Goal: Task Accomplishment & Management: Manage account settings

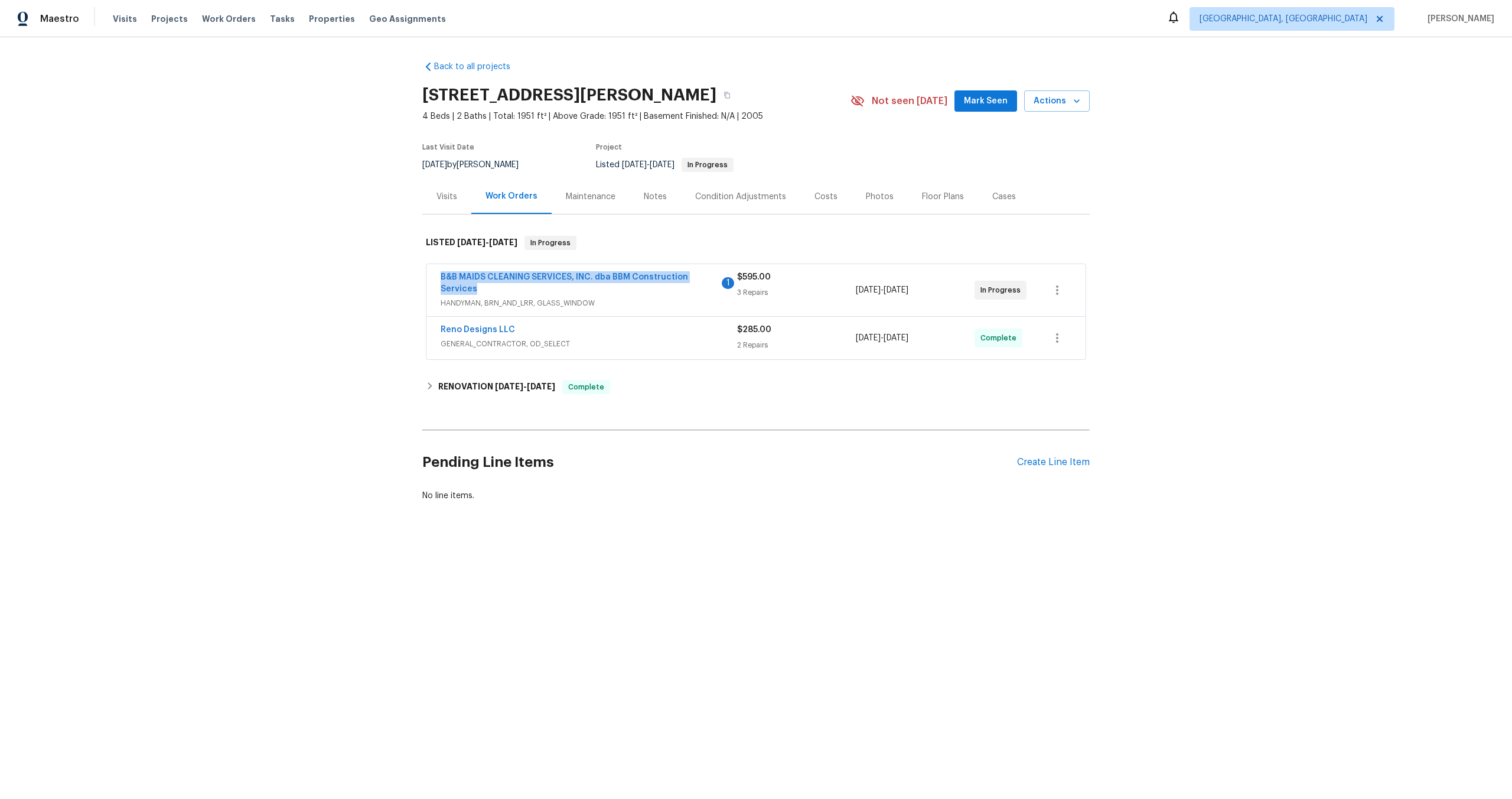
drag, startPoint x: 479, startPoint y: 287, endPoint x: 436, endPoint y: 274, distance: 44.9
click at [436, 274] on div "B&B MAIDS CLEANING SERVICES, INC. dba BBM Construction Services 1 HANDYMAN, BRN…" at bounding box center [756, 289] width 659 height 52
copy link "B&B MAIDS CLEANING SERVICES, INC. dba BBM Construction Services"
drag, startPoint x: 621, startPoint y: 72, endPoint x: 723, endPoint y: 73, distance: 102.0
click at [621, 72] on div "Back to all projects 414 Creekwood Ct, Forney, TX 75126 4 Beds | 2 Baths | Tota…" at bounding box center [756, 281] width 668 height 460
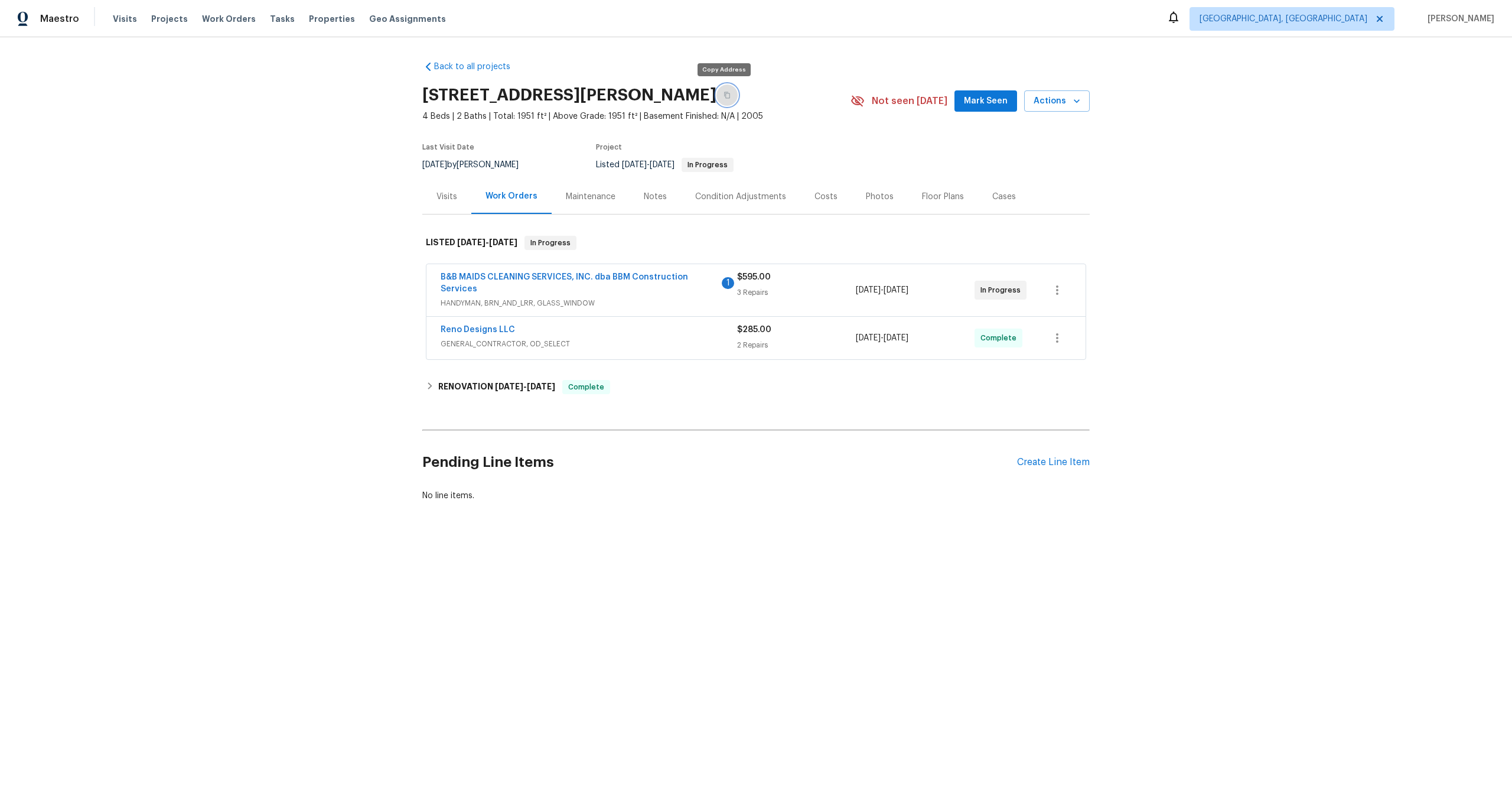
click at [725, 94] on icon "button" at bounding box center [727, 95] width 7 height 7
click at [392, 39] on div "Back to all projects 414 Creekwood Ct, Forney, TX 75126 4 Beds | 2 Baths | Tota…" at bounding box center [756, 309] width 1512 height 545
click at [378, 244] on div "Back to all projects 414 Creekwood Ct, Forney, TX 75126 4 Beds | 2 Baths | Tota…" at bounding box center [756, 309] width 1512 height 545
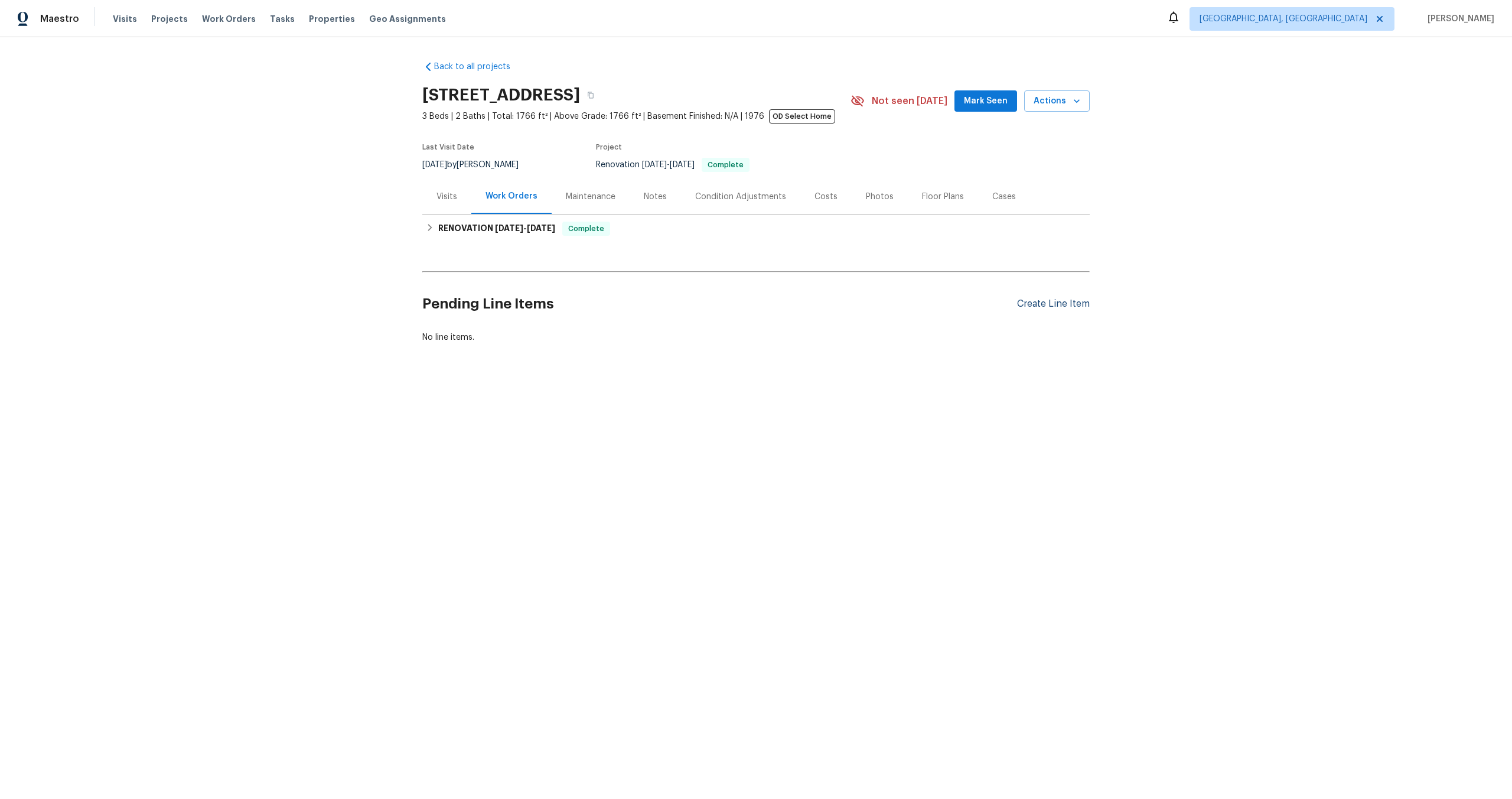
click at [1072, 302] on div "Create Line Item" at bounding box center [1053, 303] width 73 height 11
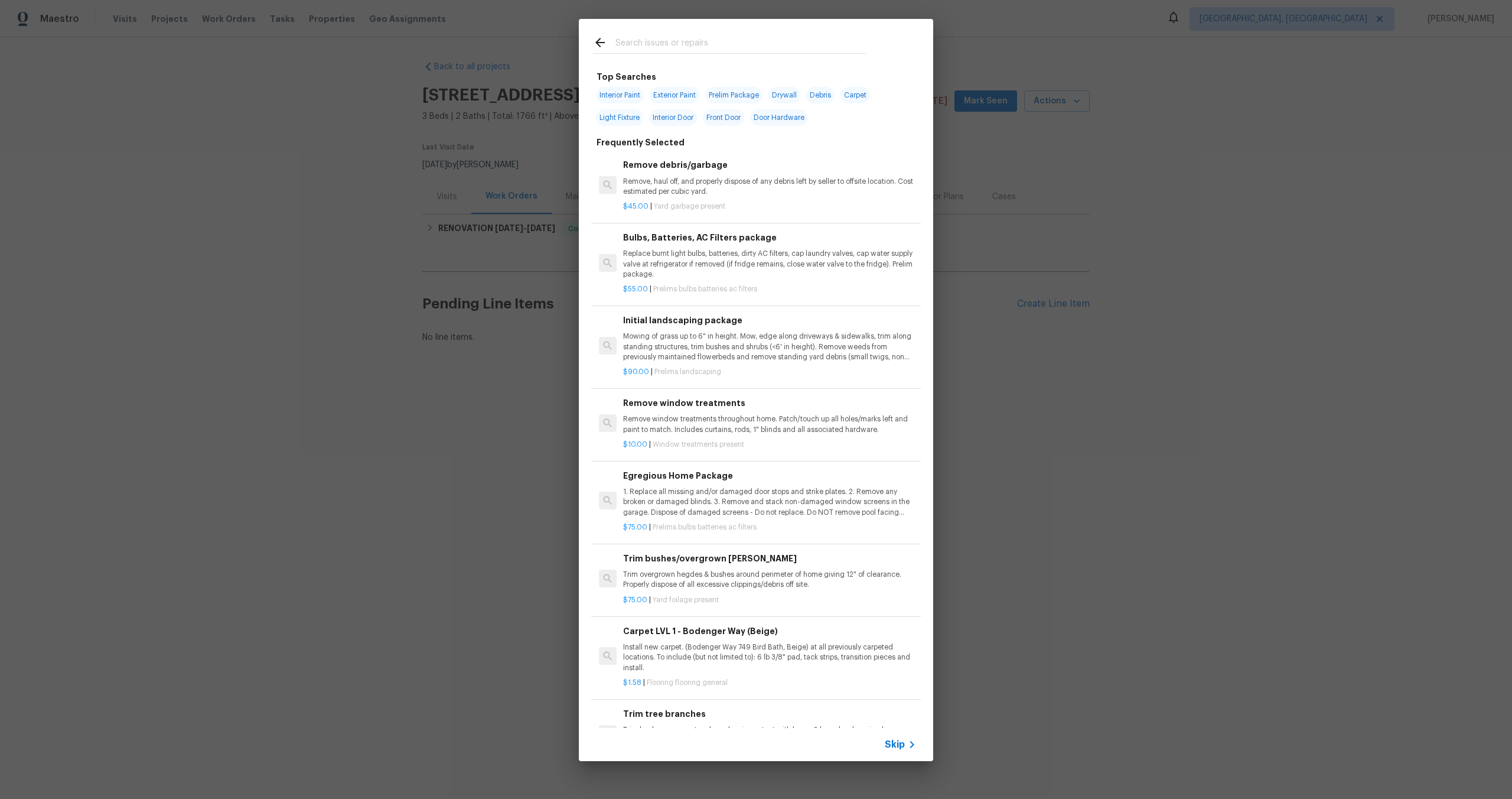
click at [906, 734] on div "Skip" at bounding box center [756, 745] width 355 height 33
click at [898, 751] on div "Skip" at bounding box center [901, 744] width 34 height 14
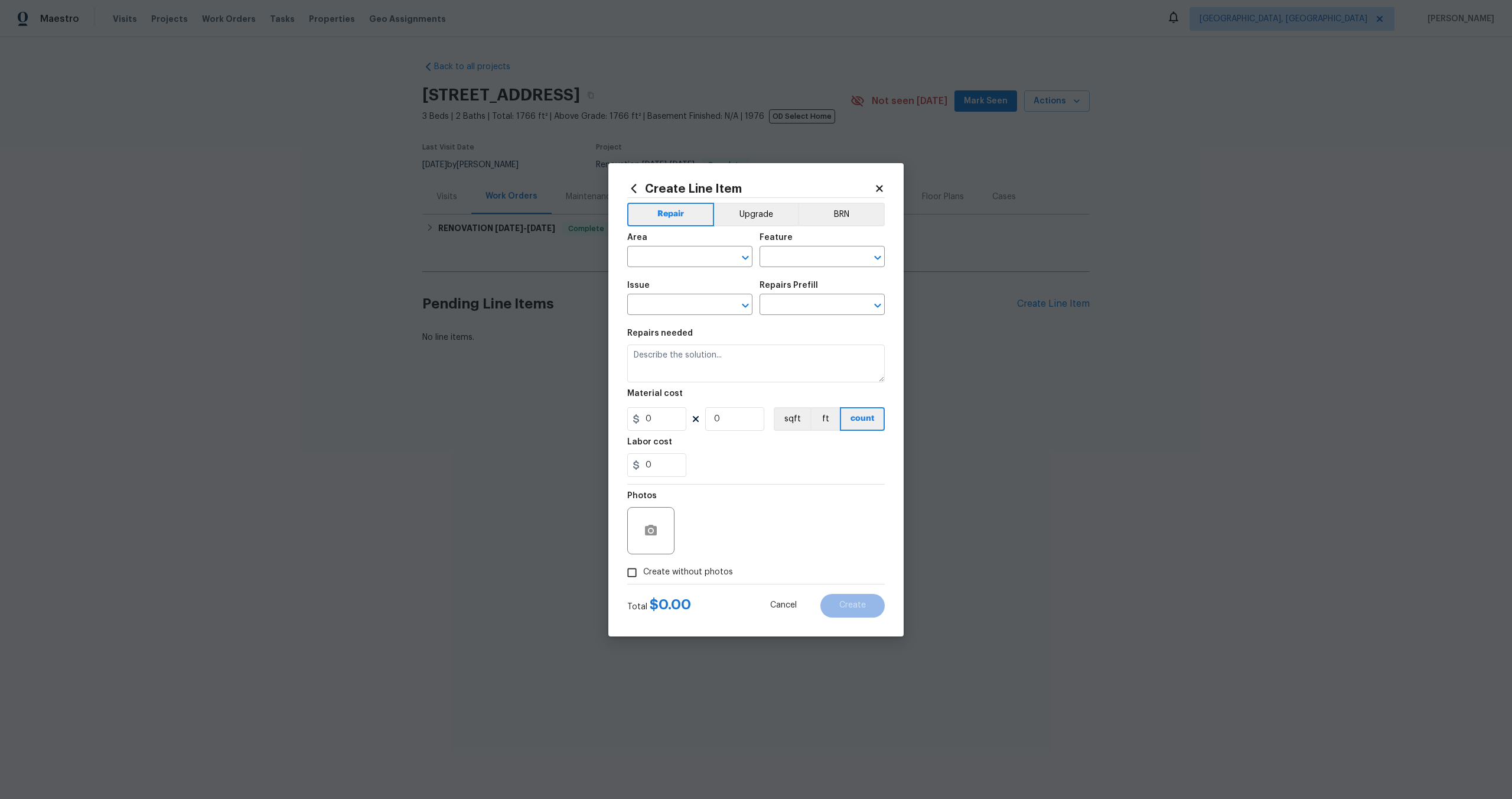
click at [684, 235] on div "Area" at bounding box center [689, 241] width 125 height 16
click at [684, 271] on span "Area ​" at bounding box center [689, 250] width 125 height 48
click at [688, 264] on input "text" at bounding box center [673, 258] width 92 height 18
click at [677, 300] on li "Interior Overall" at bounding box center [689, 303] width 125 height 19
type input "Interior Overall"
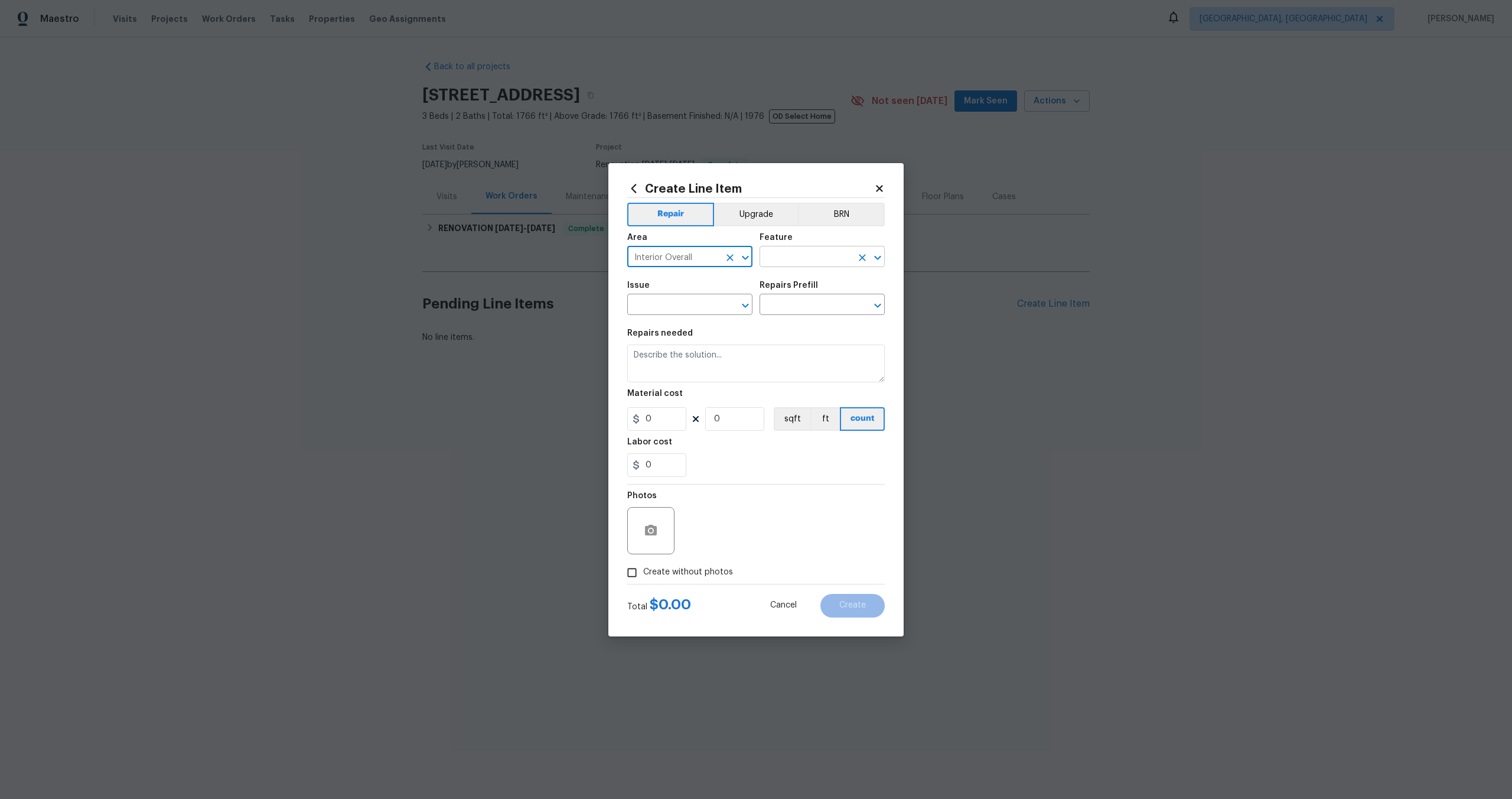
click at [788, 251] on input "text" at bounding box center [805, 258] width 92 height 18
click at [781, 311] on li "Overall" at bounding box center [822, 312] width 125 height 19
type input "Overall"
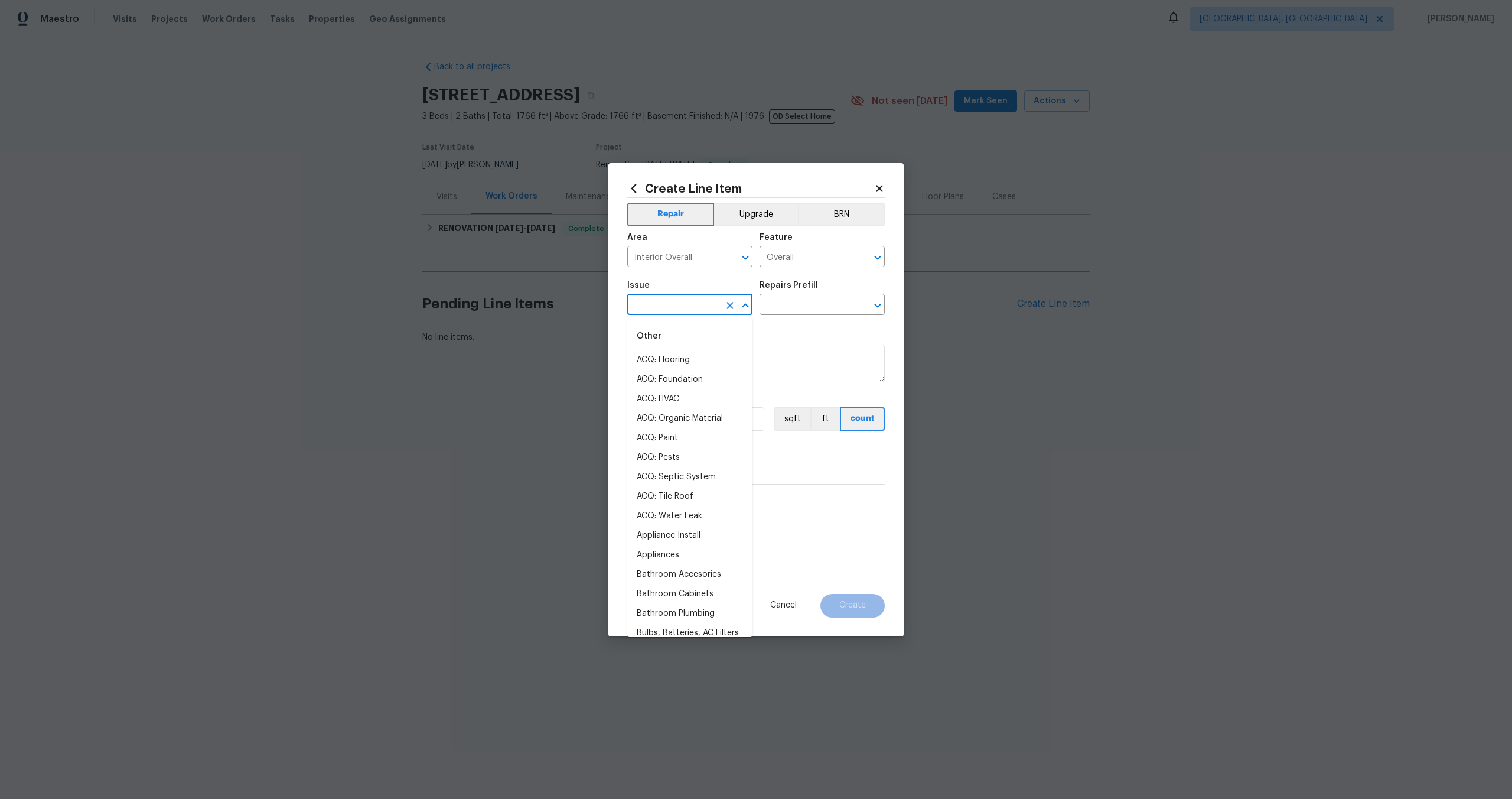
click at [655, 306] on input "text" at bounding box center [673, 305] width 92 height 18
click at [664, 369] on li "Photos" at bounding box center [689, 360] width 125 height 19
type input "Photos"
click at [829, 298] on input "text" at bounding box center [805, 305] width 92 height 18
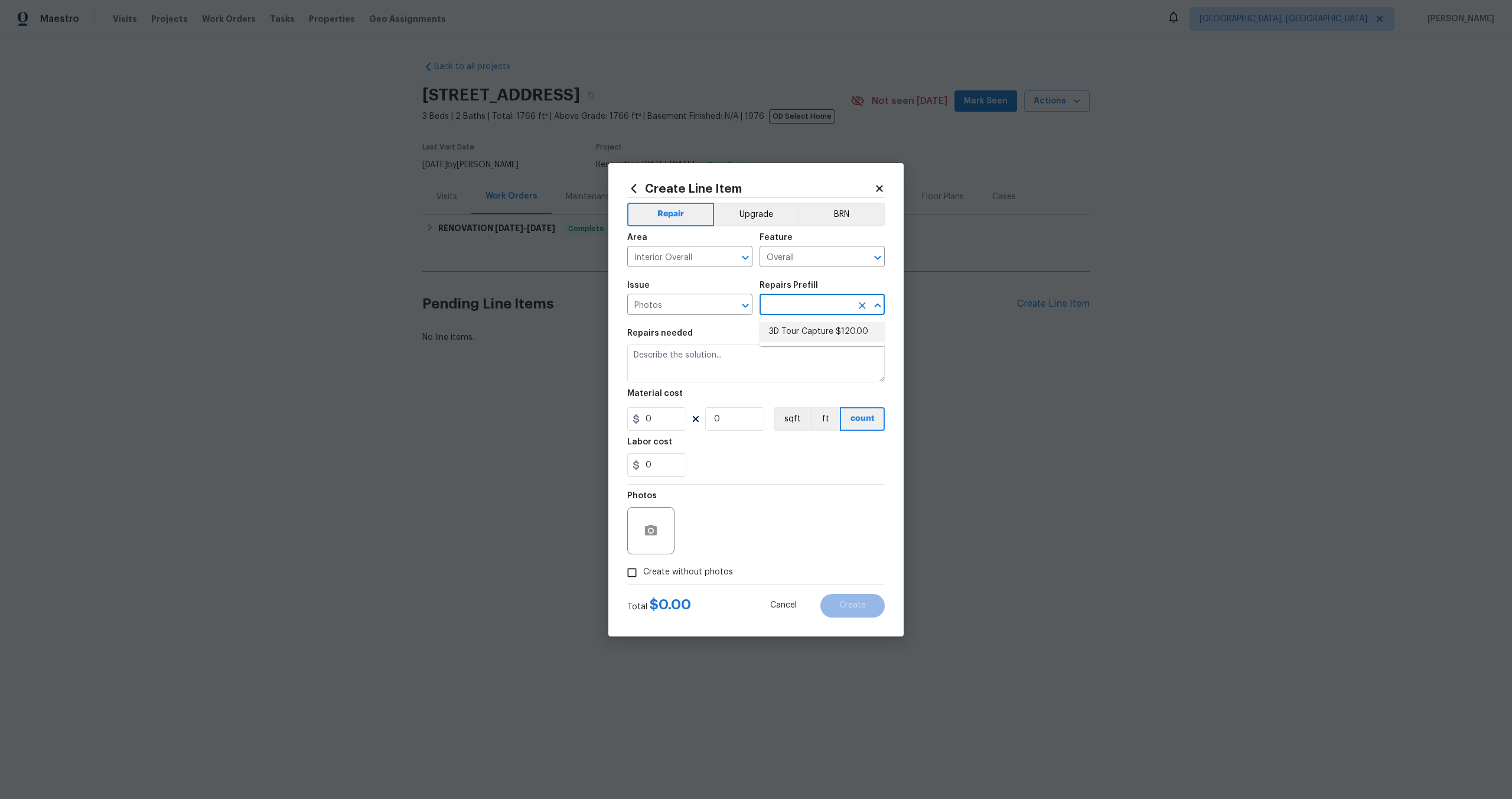
click at [787, 326] on li "3D Tour Capture $120.00" at bounding box center [822, 331] width 125 height 19
type input "3D Tour Capture $120.00"
type textarea "Capture 3D tour of home"
type input "120"
type input "1"
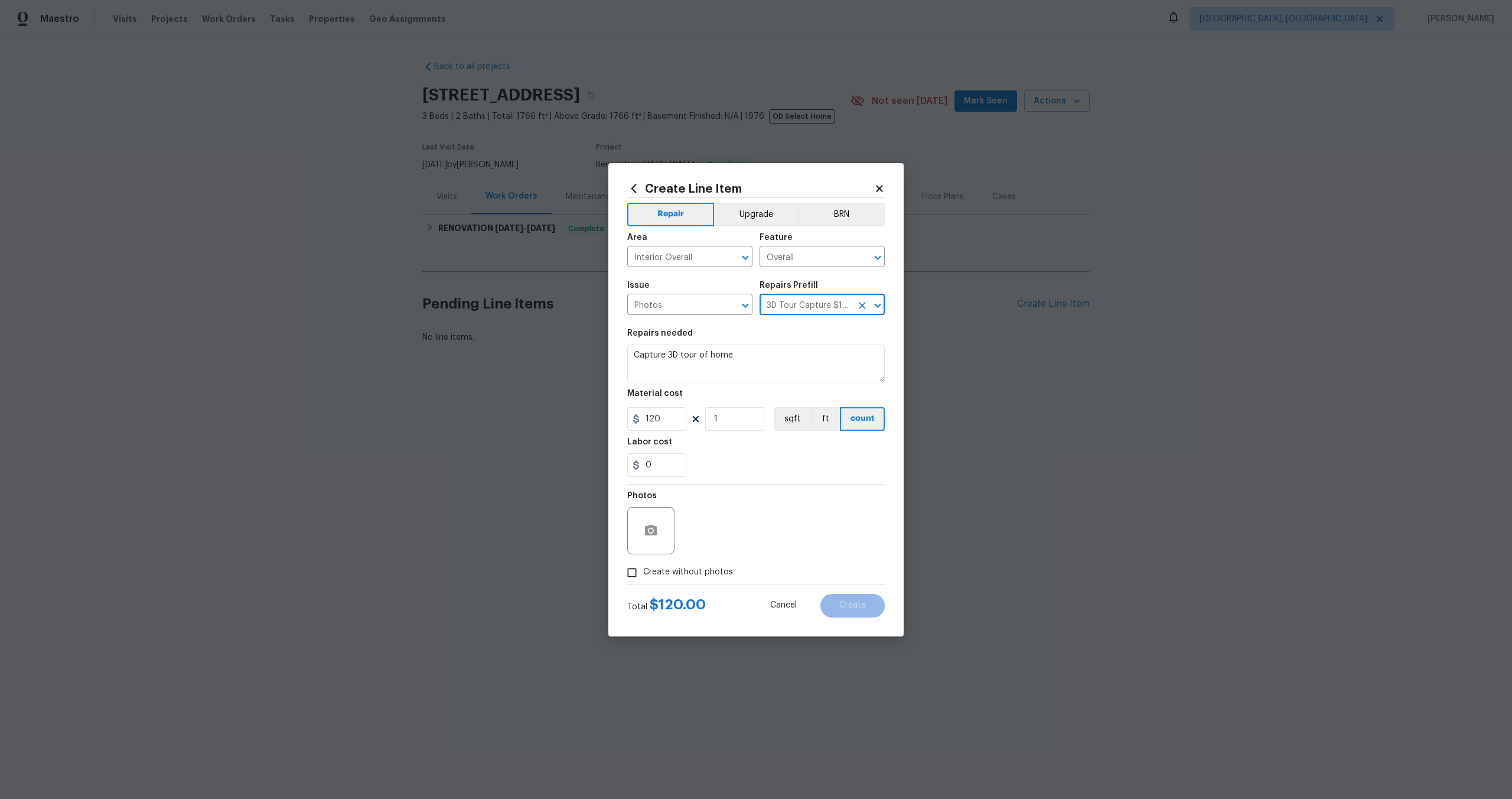
click at [632, 577] on input "Create without photos" at bounding box center [632, 572] width 23 height 23
checkbox input "true"
click at [731, 530] on textarea at bounding box center [784, 530] width 201 height 47
type textarea ","
click at [853, 605] on span "Create" at bounding box center [852, 605] width 26 height 9
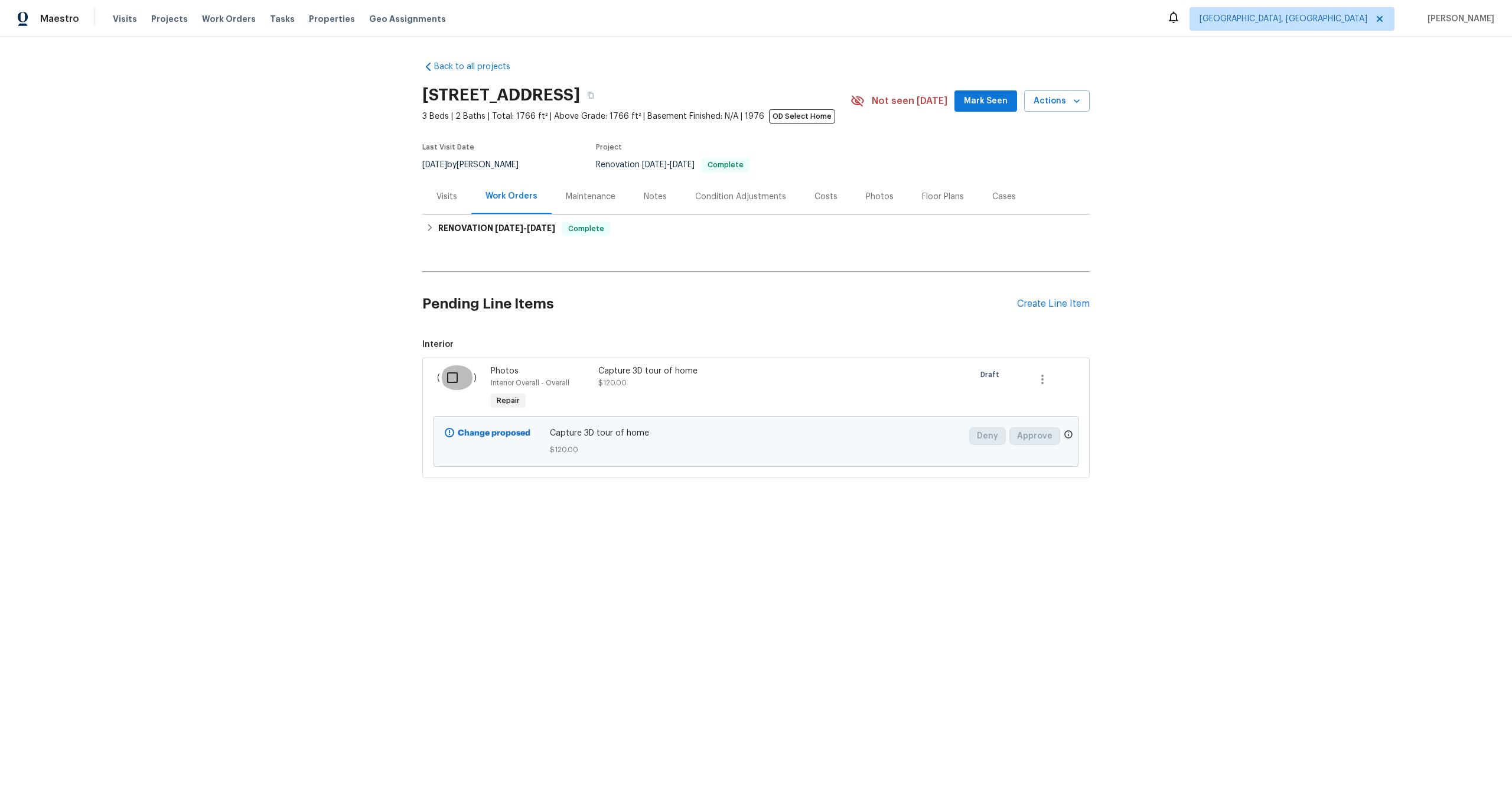
click at [450, 375] on input "checkbox" at bounding box center [456, 378] width 33 height 25
checkbox input "true"
click at [1445, 770] on span "Create Work Order" at bounding box center [1445, 769] width 79 height 15
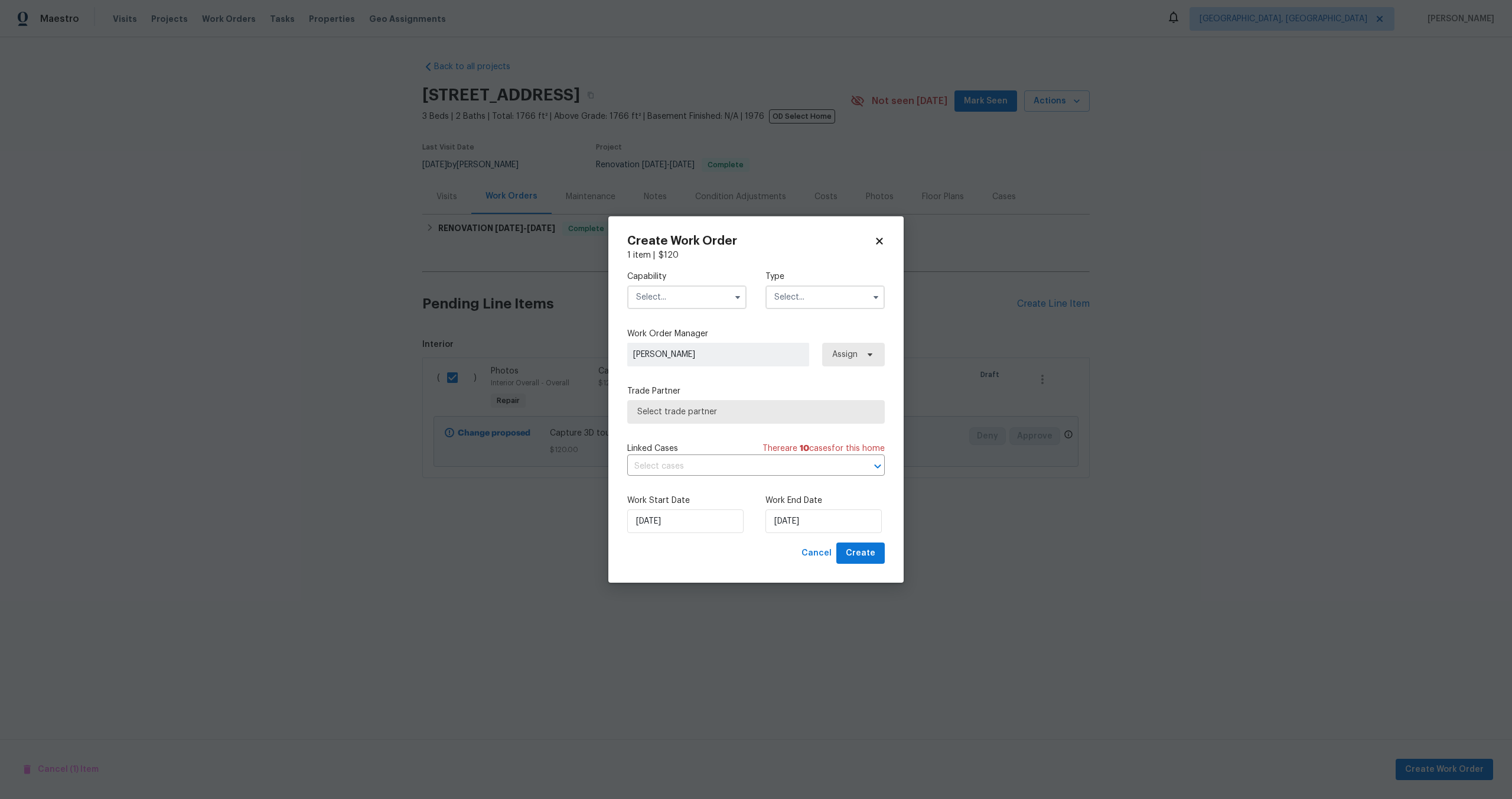
click at [682, 296] on input "text" at bounding box center [687, 297] width 119 height 24
drag, startPoint x: 666, startPoint y: 332, endPoint x: 775, endPoint y: 289, distance: 117.2
click at [666, 332] on span "Photography" at bounding box center [665, 333] width 51 height 8
type input "Photography"
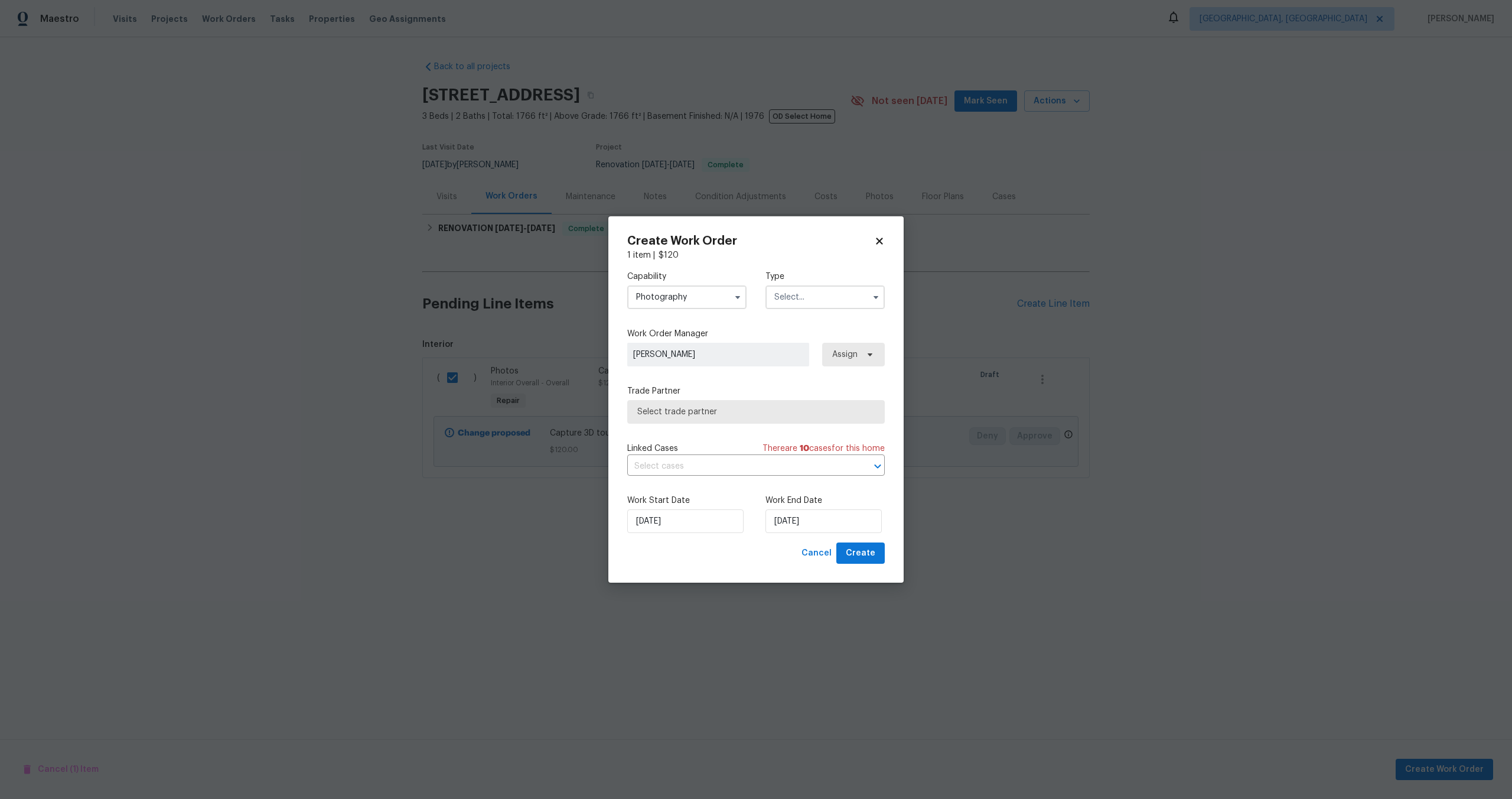
click at [795, 293] on input "text" at bounding box center [825, 297] width 119 height 24
click at [797, 335] on div "Other" at bounding box center [824, 330] width 113 height 21
type input "Other"
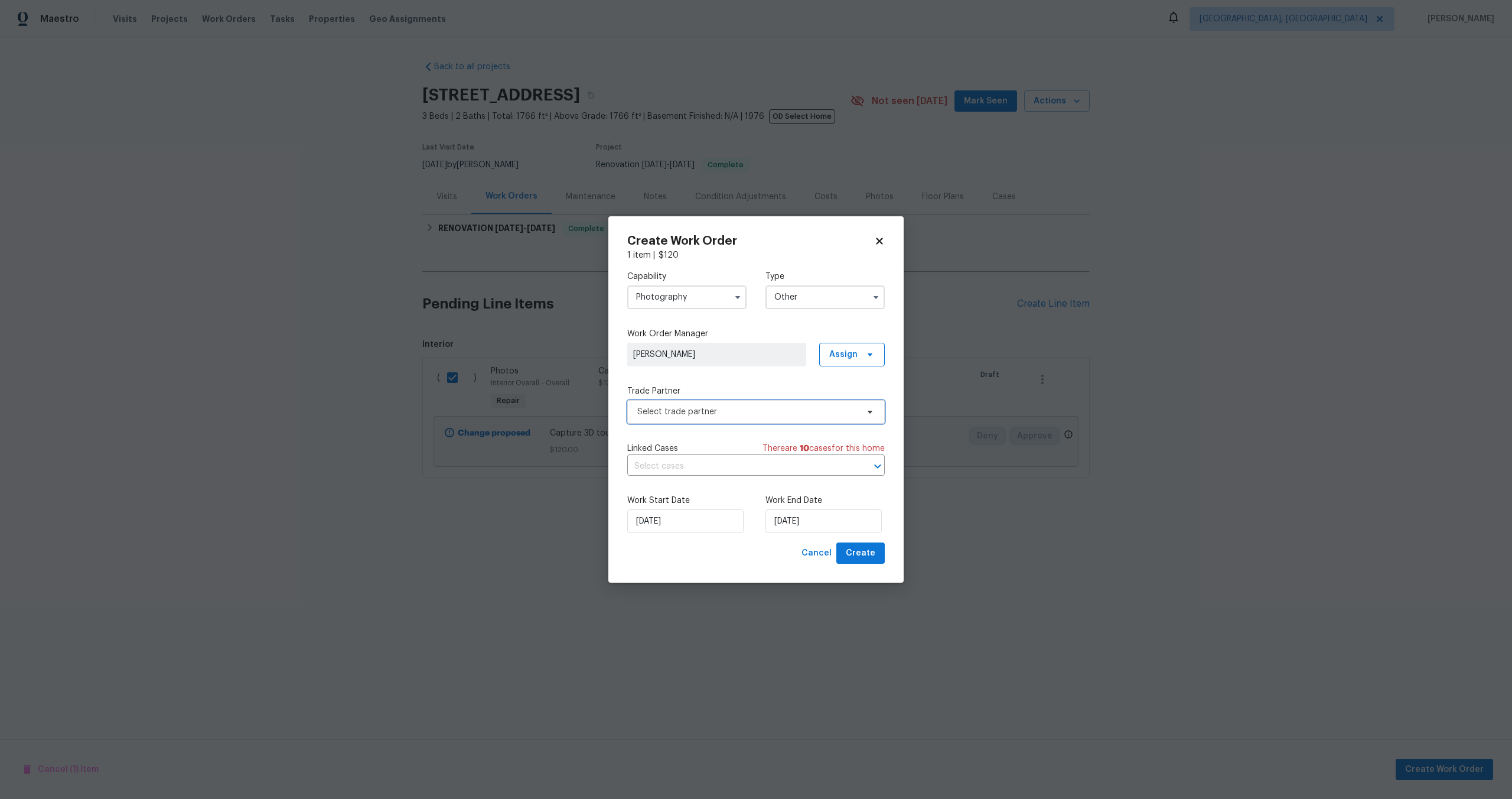
click at [731, 421] on span "Select trade partner" at bounding box center [756, 411] width 258 height 24
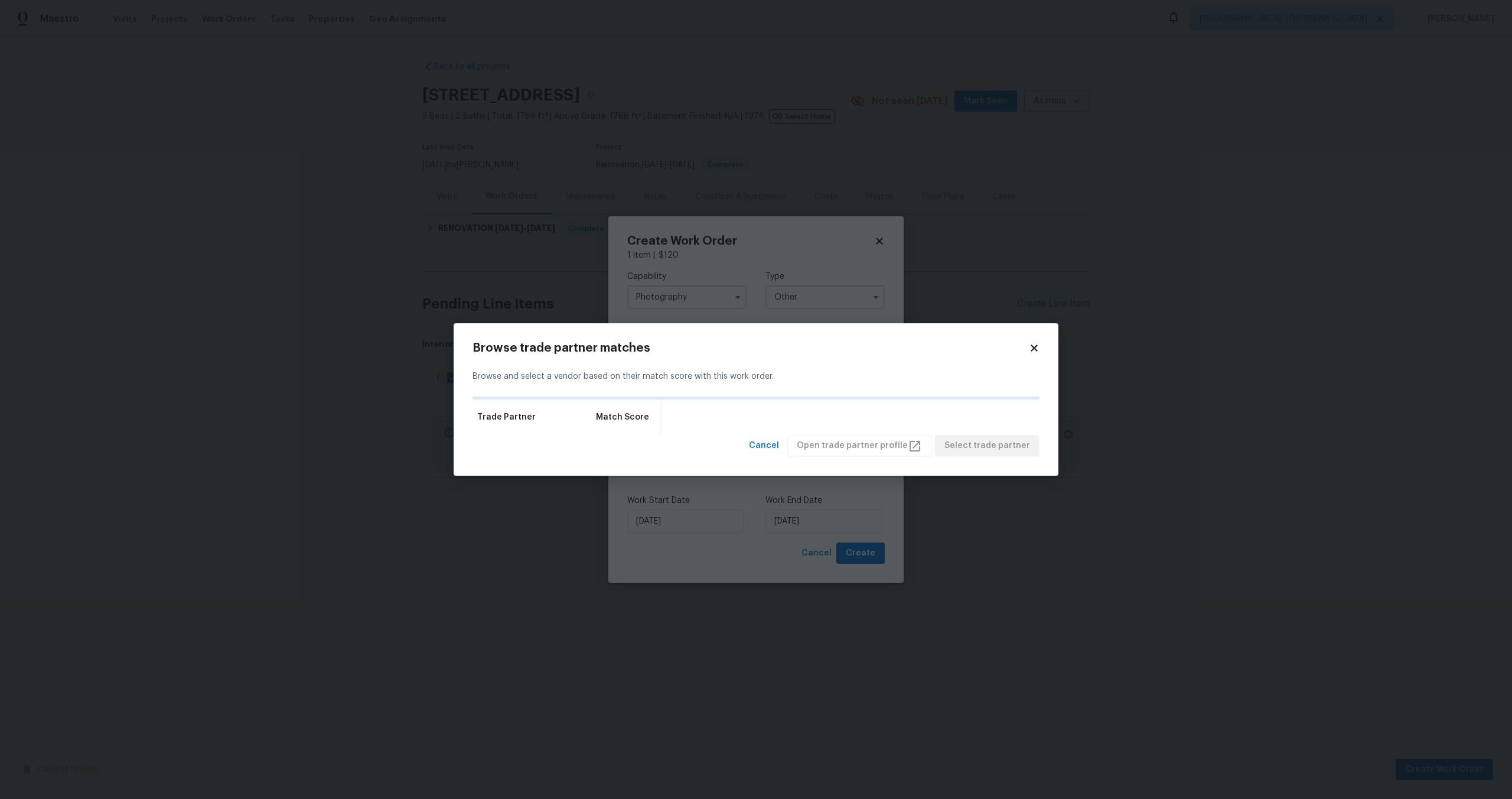
click at [1030, 351] on icon at bounding box center [1034, 348] width 11 height 11
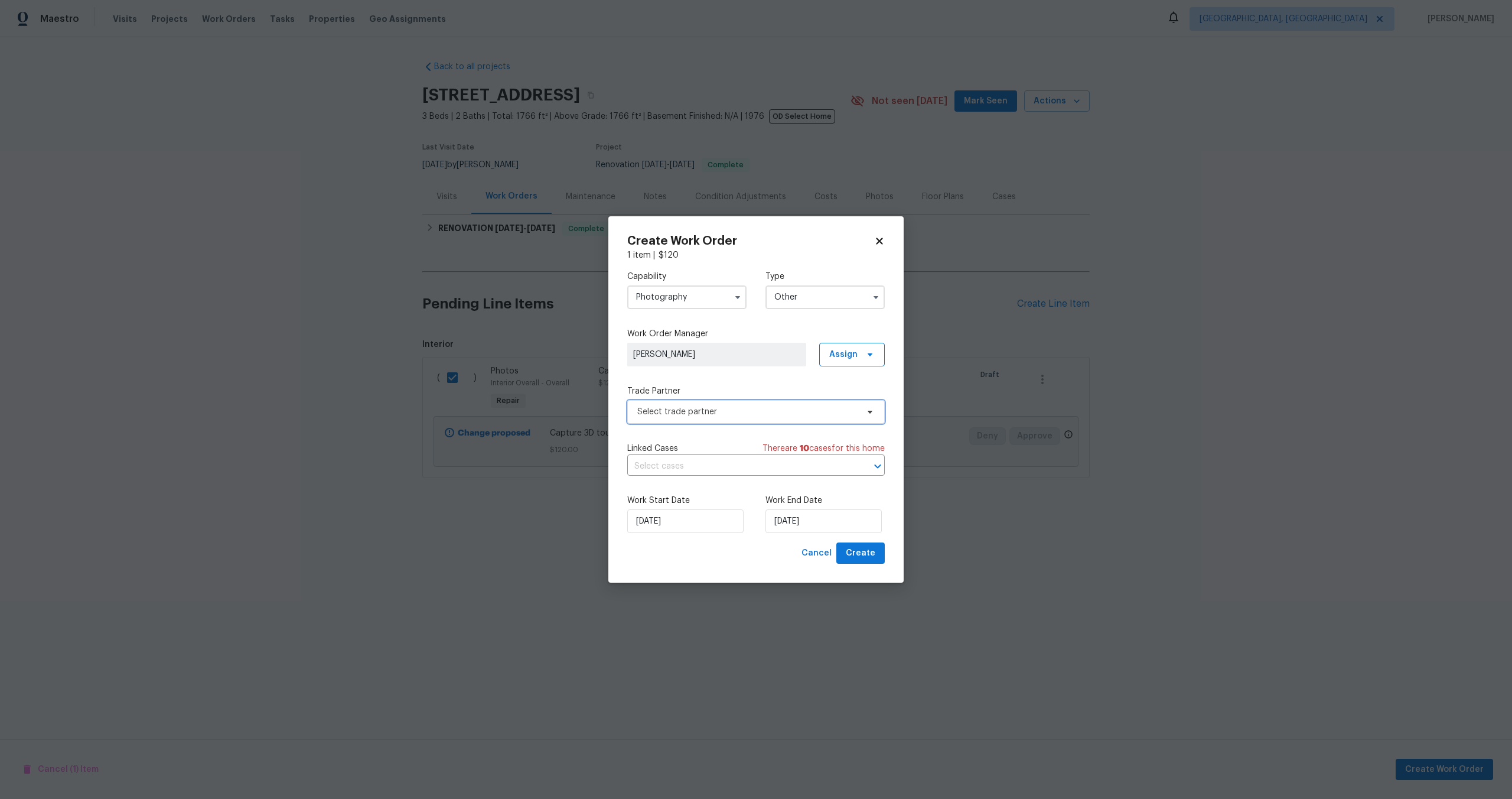
click at [759, 418] on span "Select trade partner" at bounding box center [756, 411] width 258 height 24
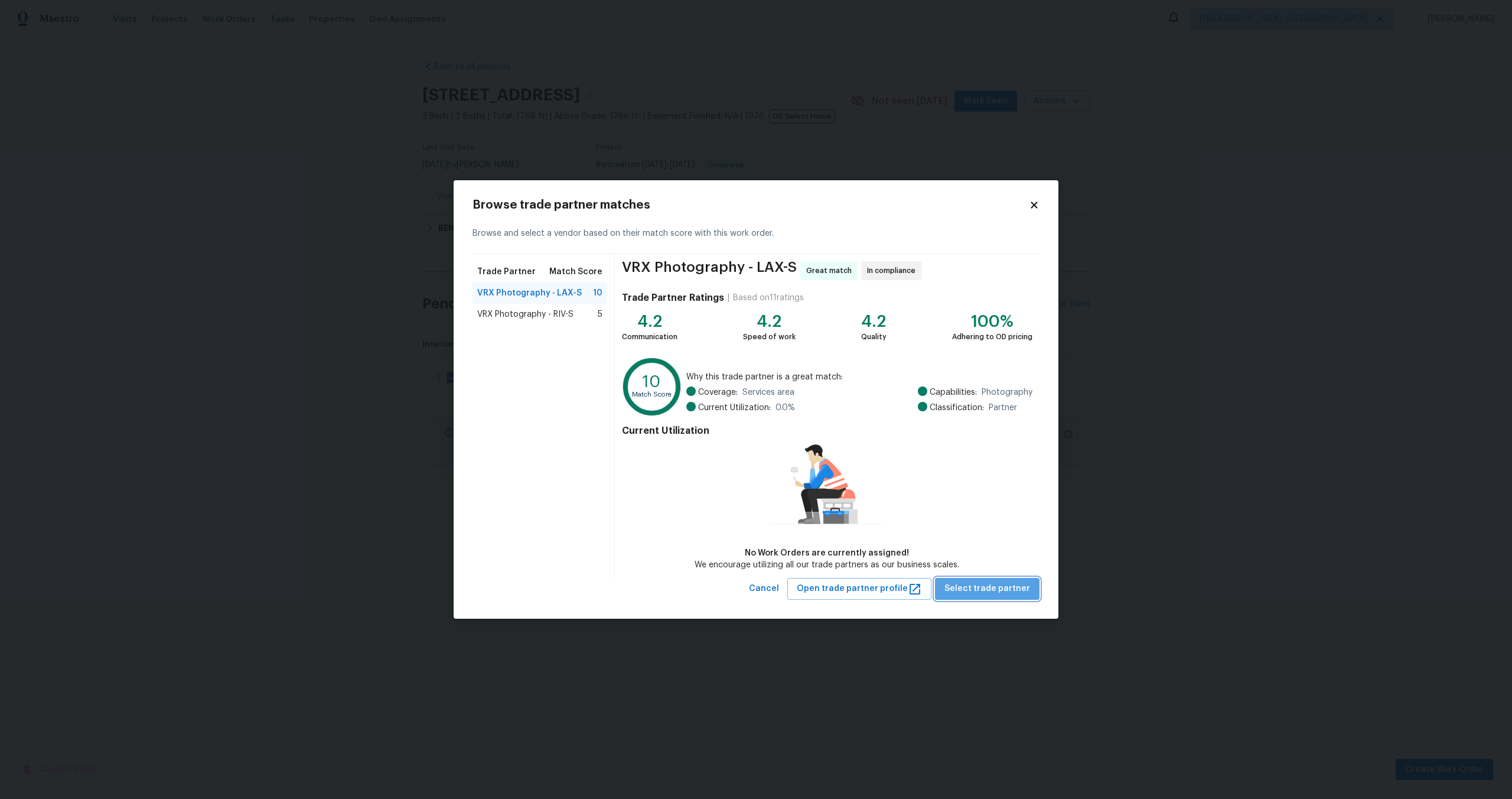
click at [1009, 582] on span "Select trade partner" at bounding box center [987, 588] width 86 height 15
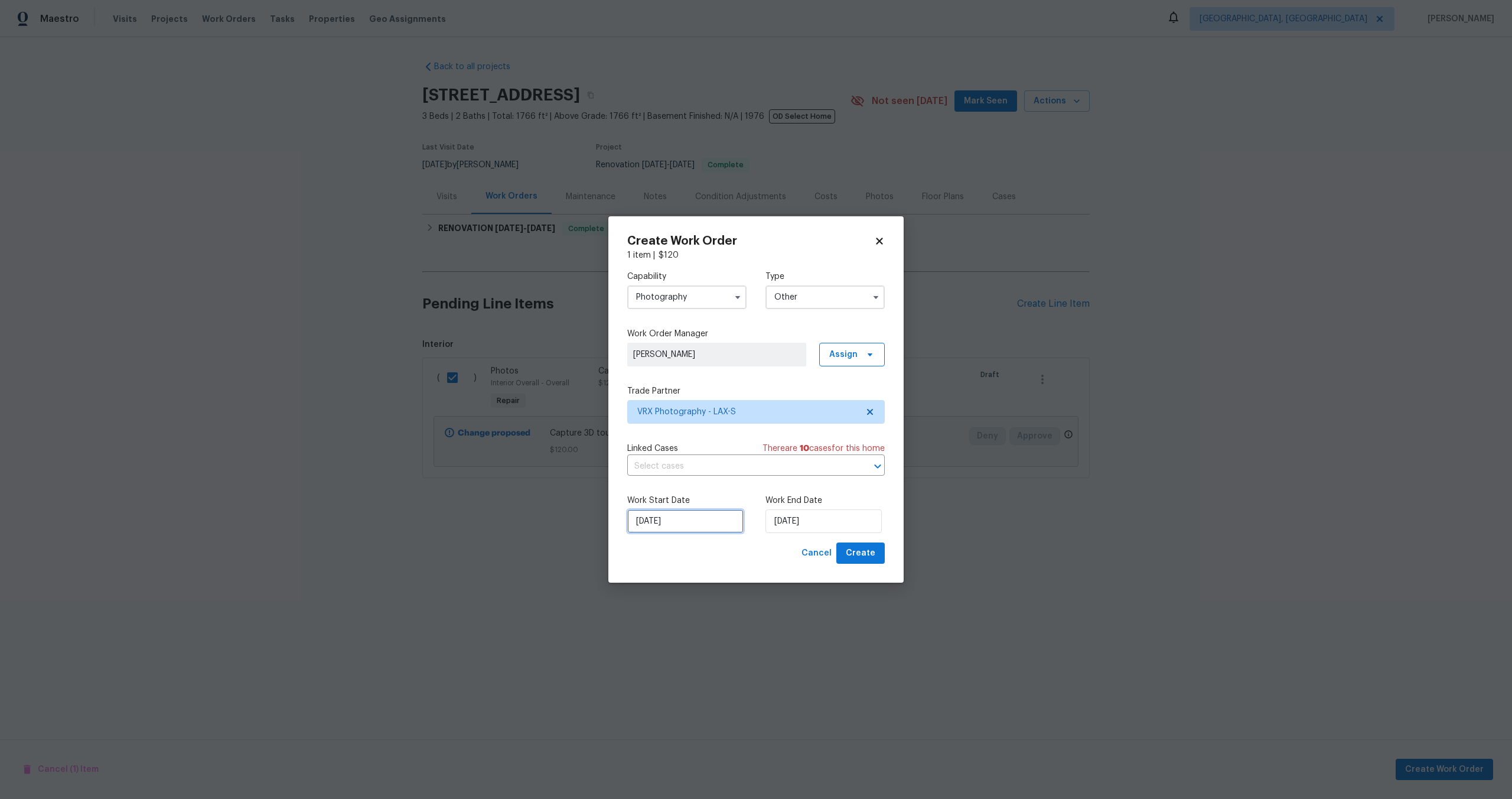
click at [724, 518] on input "09/10/2025" at bounding box center [685, 520] width 117 height 24
click at [835, 520] on input "09/10/2025" at bounding box center [823, 520] width 117 height 24
click at [859, 440] on div "10" at bounding box center [858, 435] width 19 height 17
type input "10/10/2025"
click at [860, 555] on span "Create" at bounding box center [860, 553] width 30 height 15
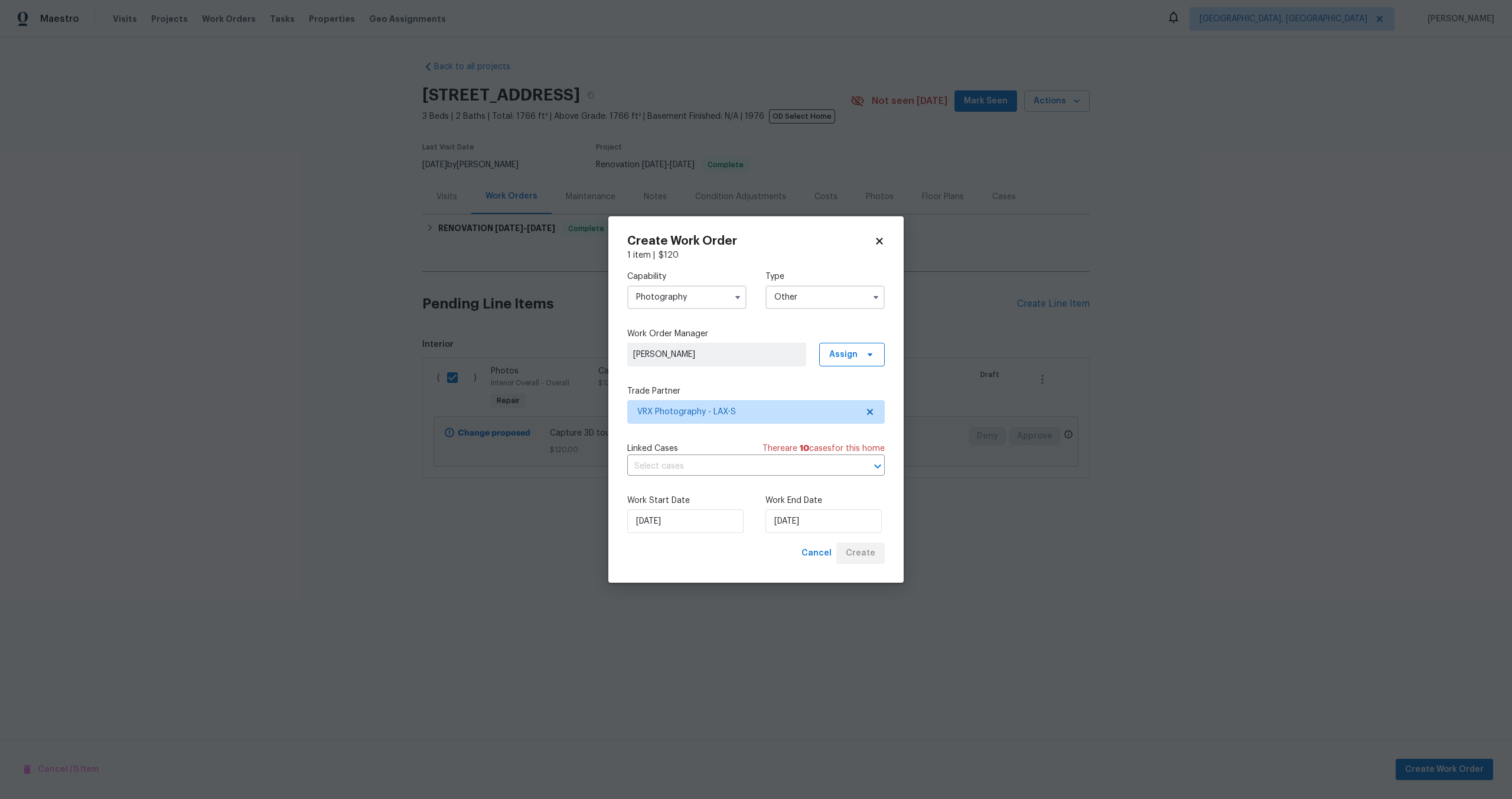
checkbox input "false"
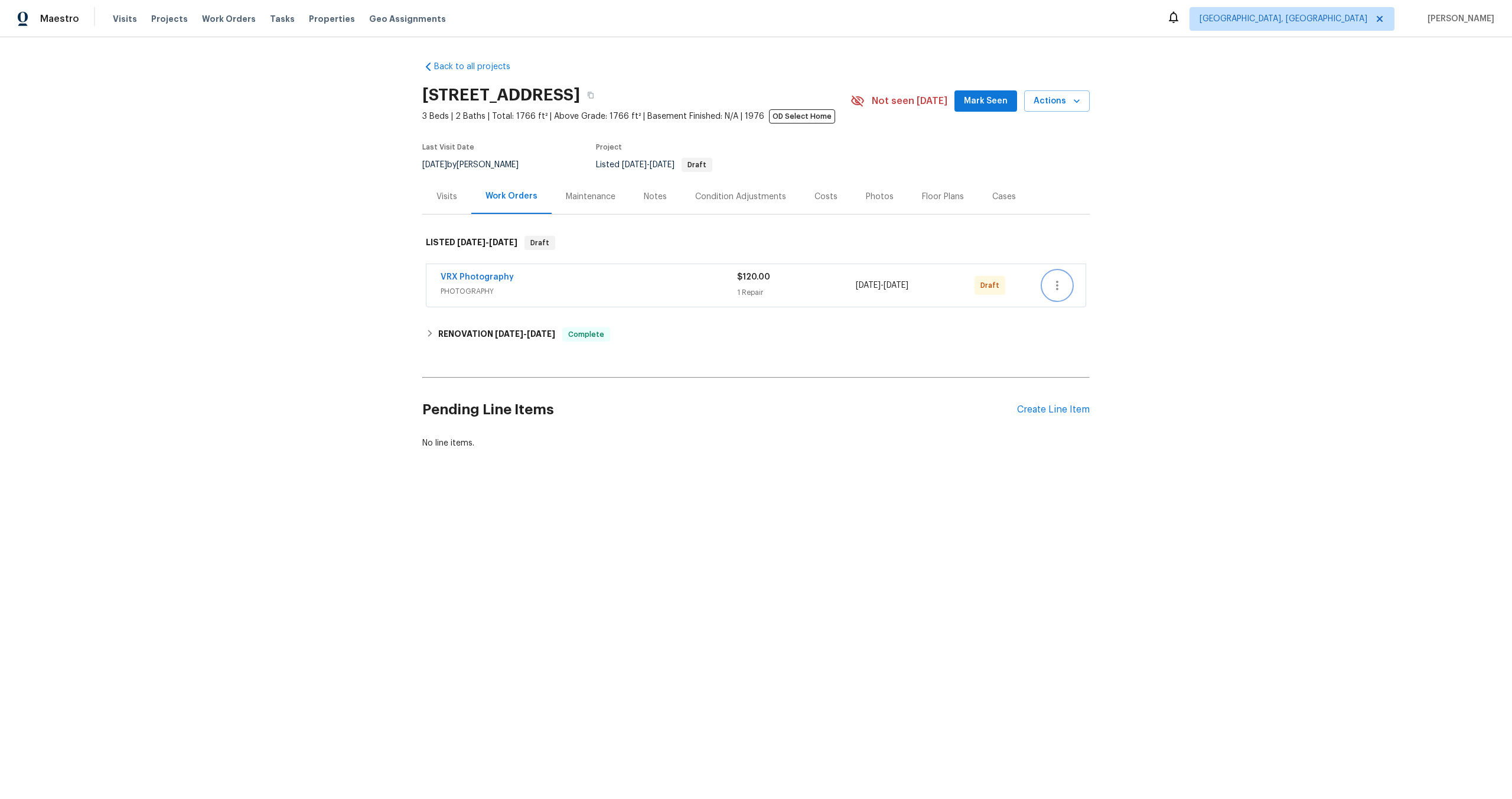
click at [1058, 287] on icon "button" at bounding box center [1057, 286] width 14 height 14
click at [1058, 287] on li "Send to Vendor" at bounding box center [1109, 286] width 131 height 19
click at [635, 286] on span "PHOTOGRAPHY" at bounding box center [589, 291] width 296 height 11
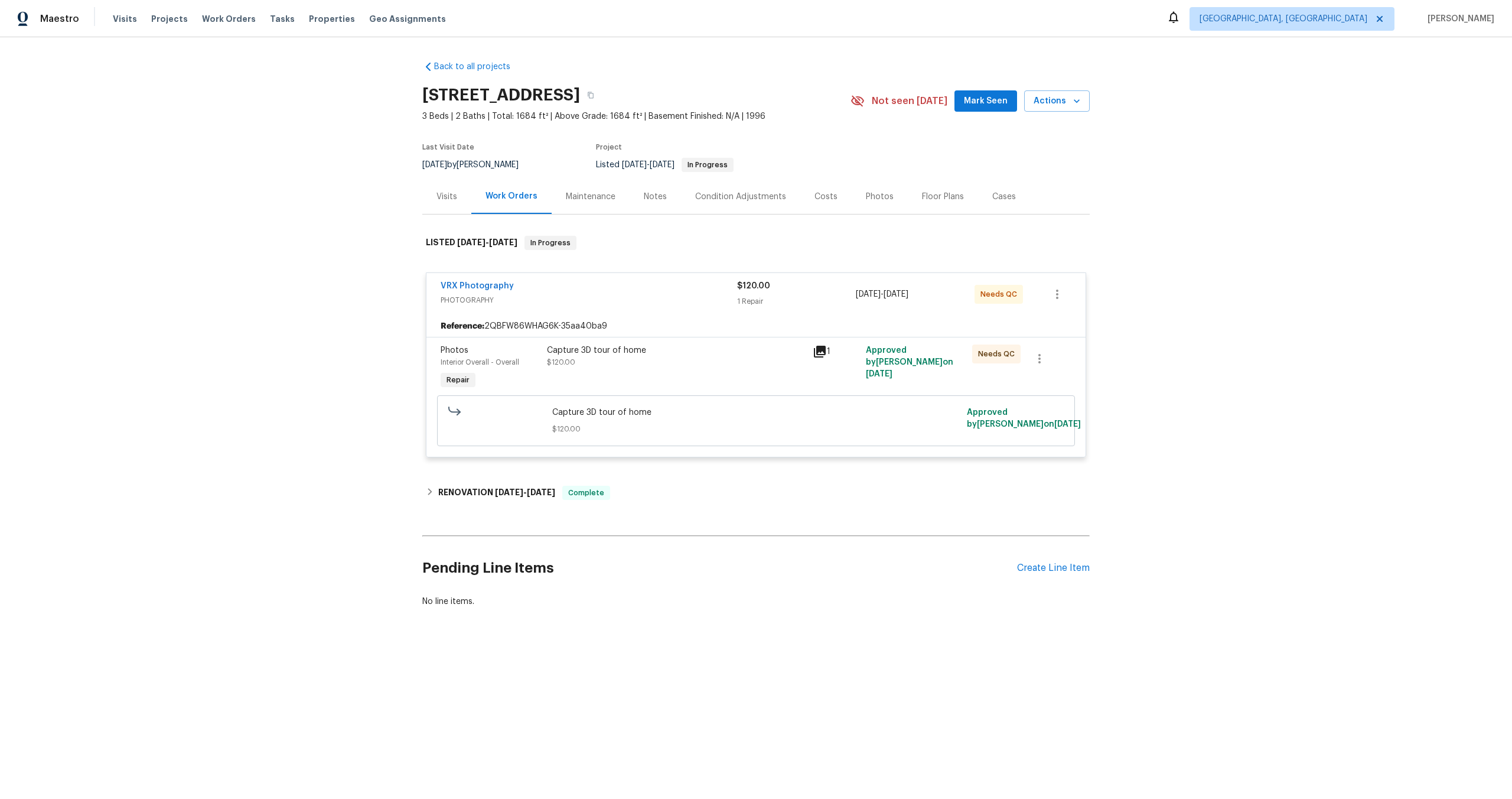
drag, startPoint x: 577, startPoint y: 99, endPoint x: 376, endPoint y: 97, distance: 201.0
click at [377, 97] on div "Back to all projects 206 Cross Valley Dr, Columbia, TN 38401 3 Beds | 2 Baths |…" at bounding box center [756, 362] width 1512 height 650
copy h2 "206 Cross Valley Dr"
click at [692, 367] on div "Capture 3D tour of home $120.00" at bounding box center [675, 356] width 258 height 24
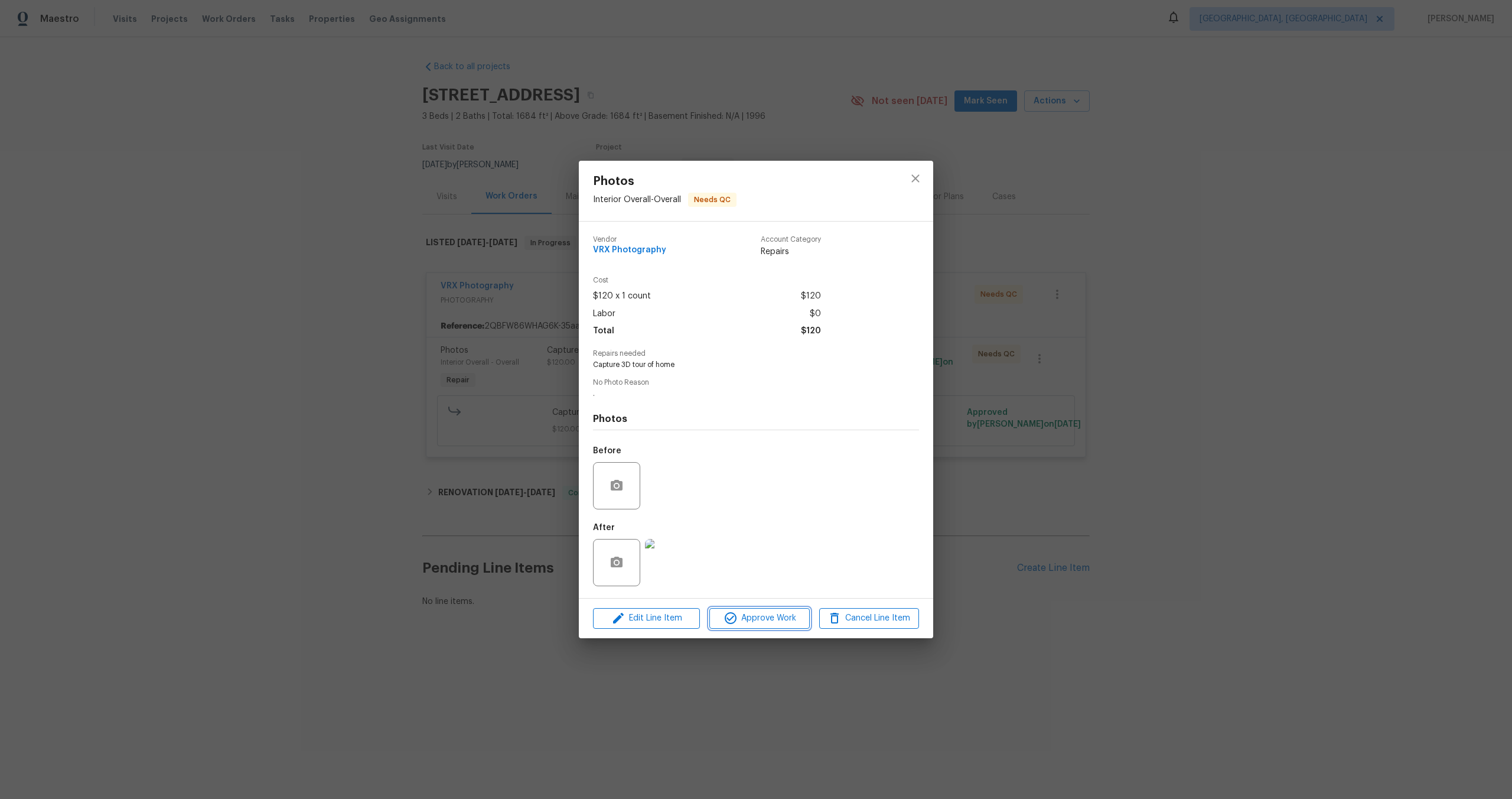
click at [773, 613] on span "Approve Work" at bounding box center [760, 618] width 93 height 15
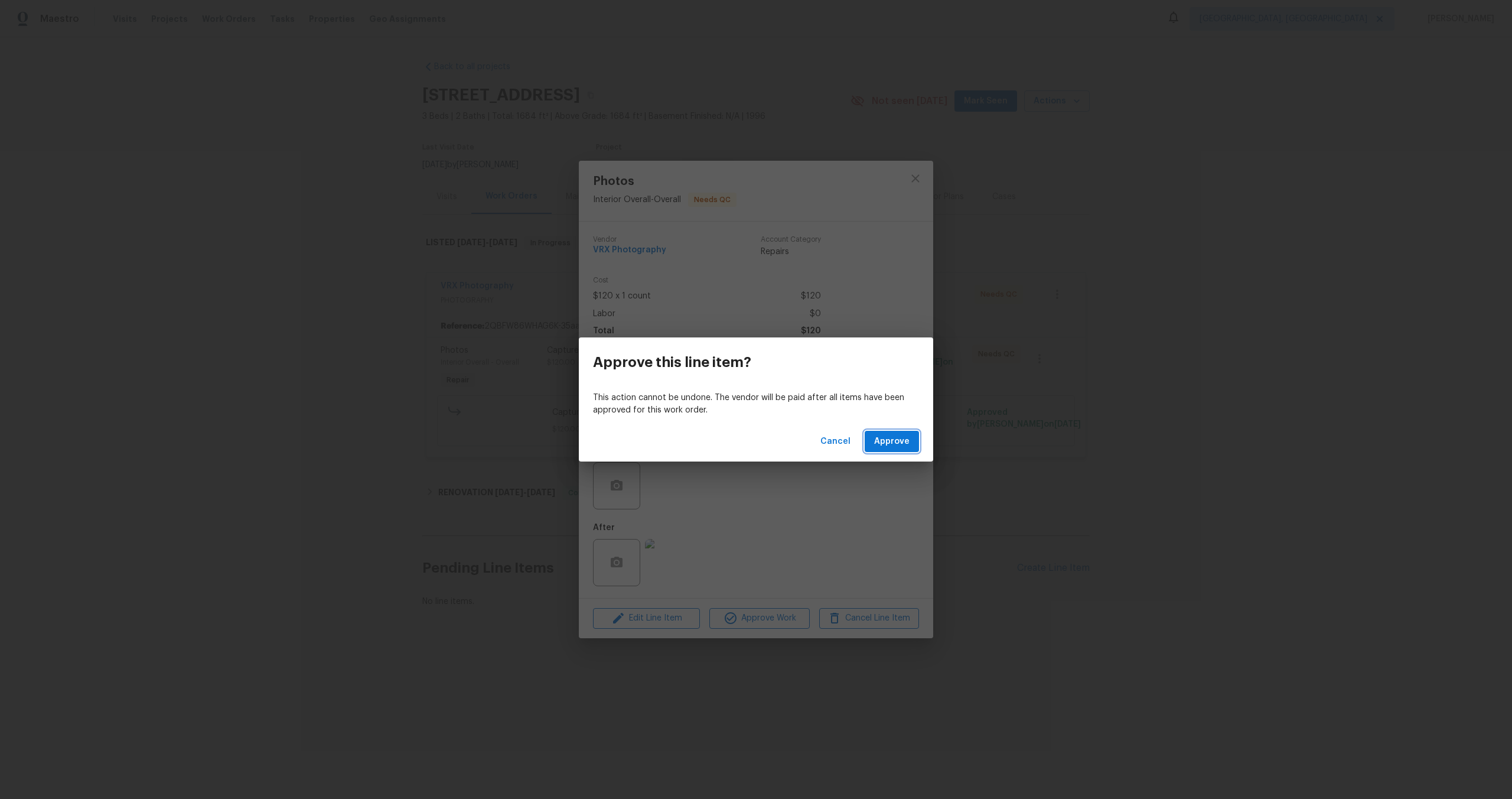
click at [908, 435] on span "Approve" at bounding box center [892, 442] width 35 height 15
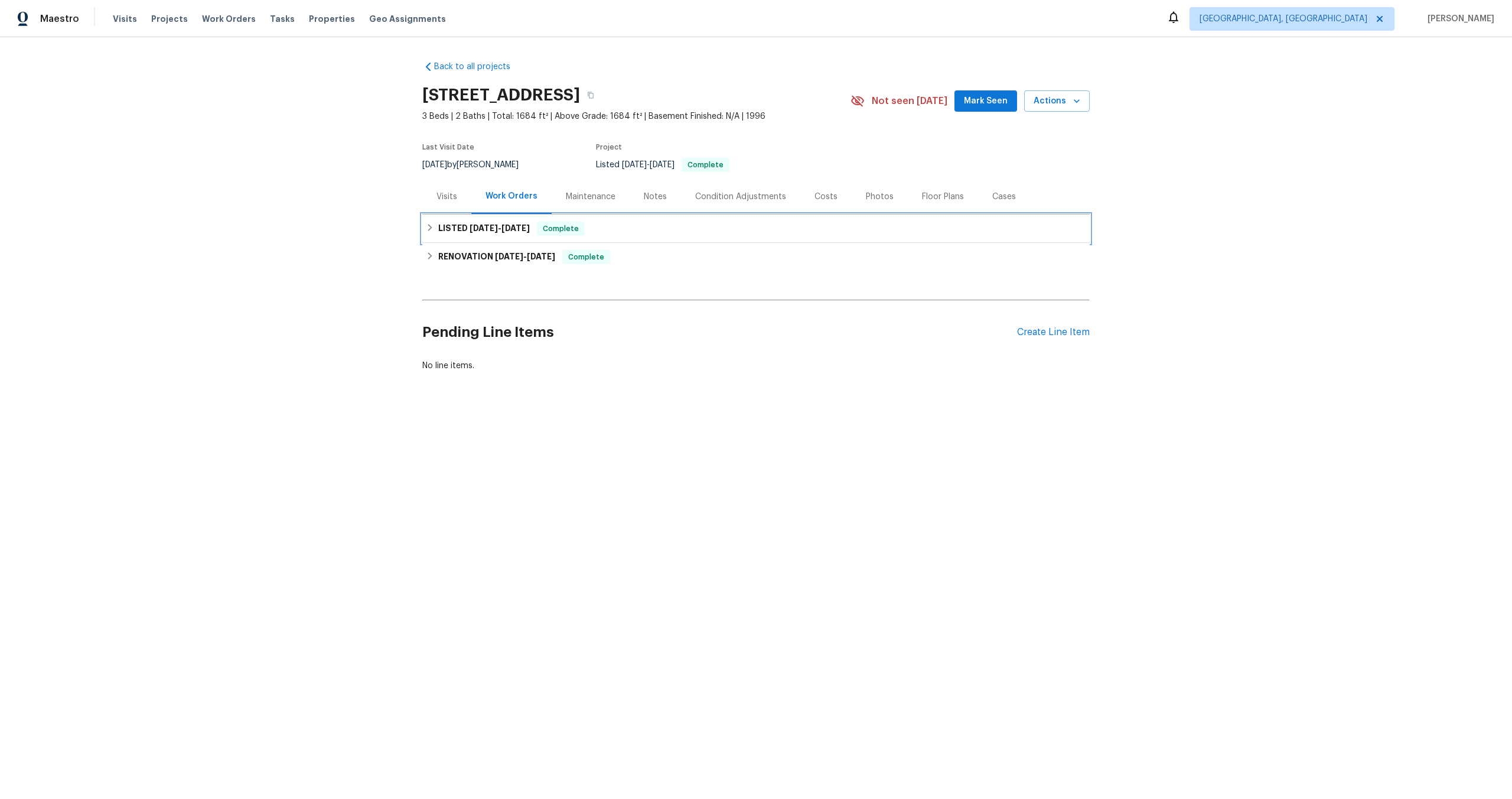
click at [641, 220] on div "LISTED 10/2/25 - 10/3/25 Complete" at bounding box center [756, 229] width 668 height 28
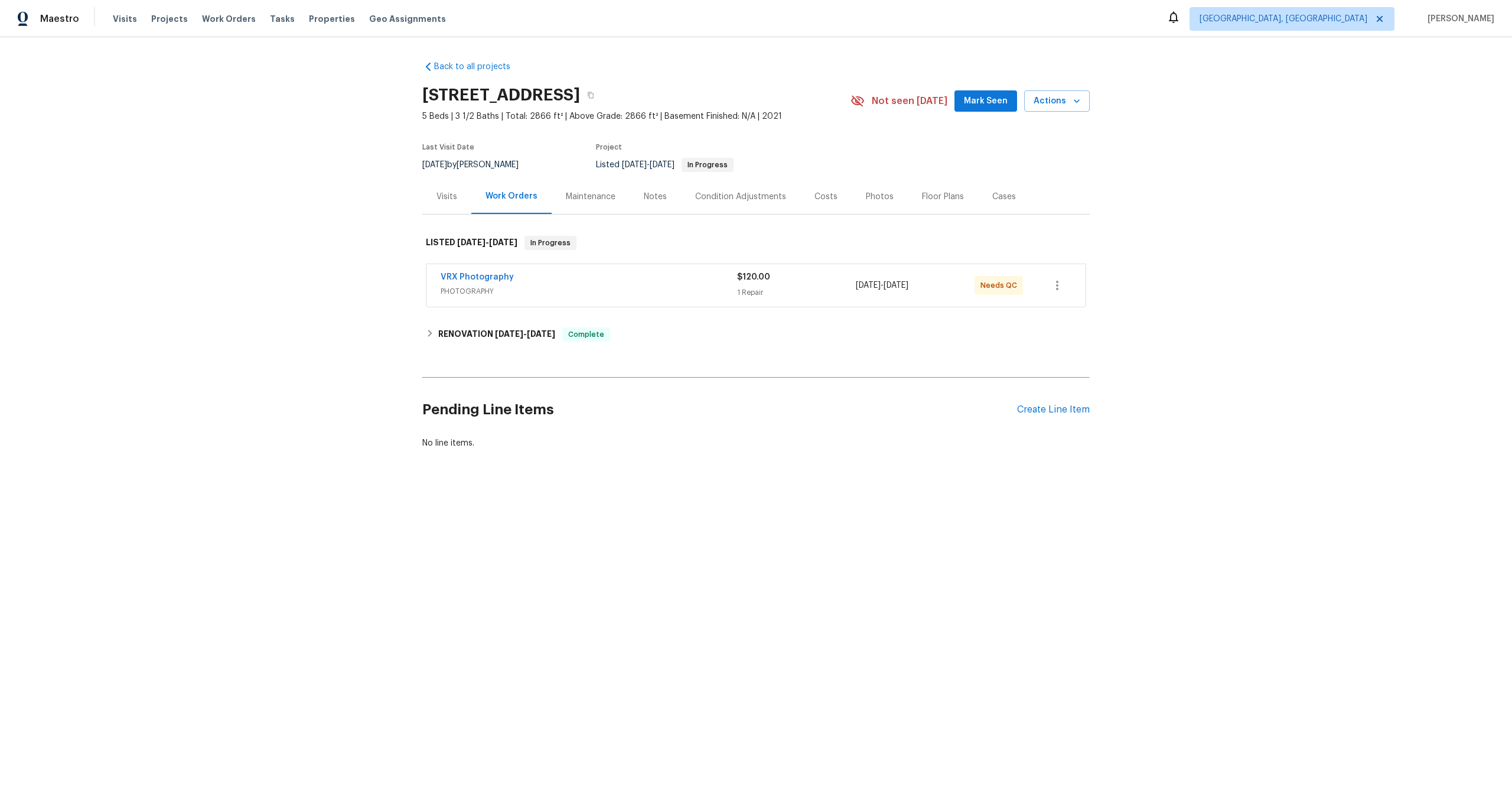
click at [677, 297] on div "VRX Photography PHOTOGRAPHY" at bounding box center [589, 285] width 296 height 28
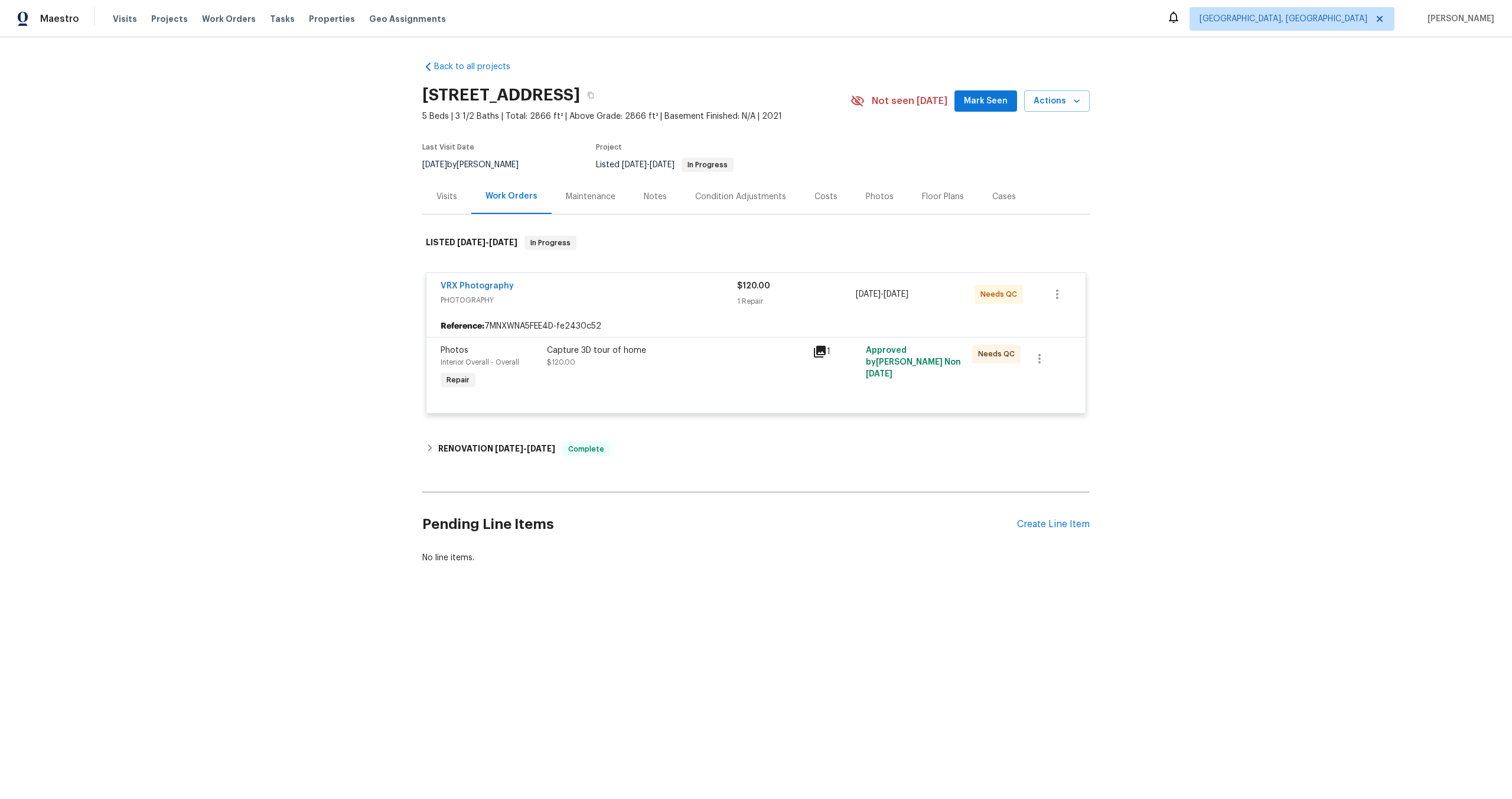
click at [619, 368] on div "Capture 3D tour of home $120.00" at bounding box center [675, 368] width 265 height 54
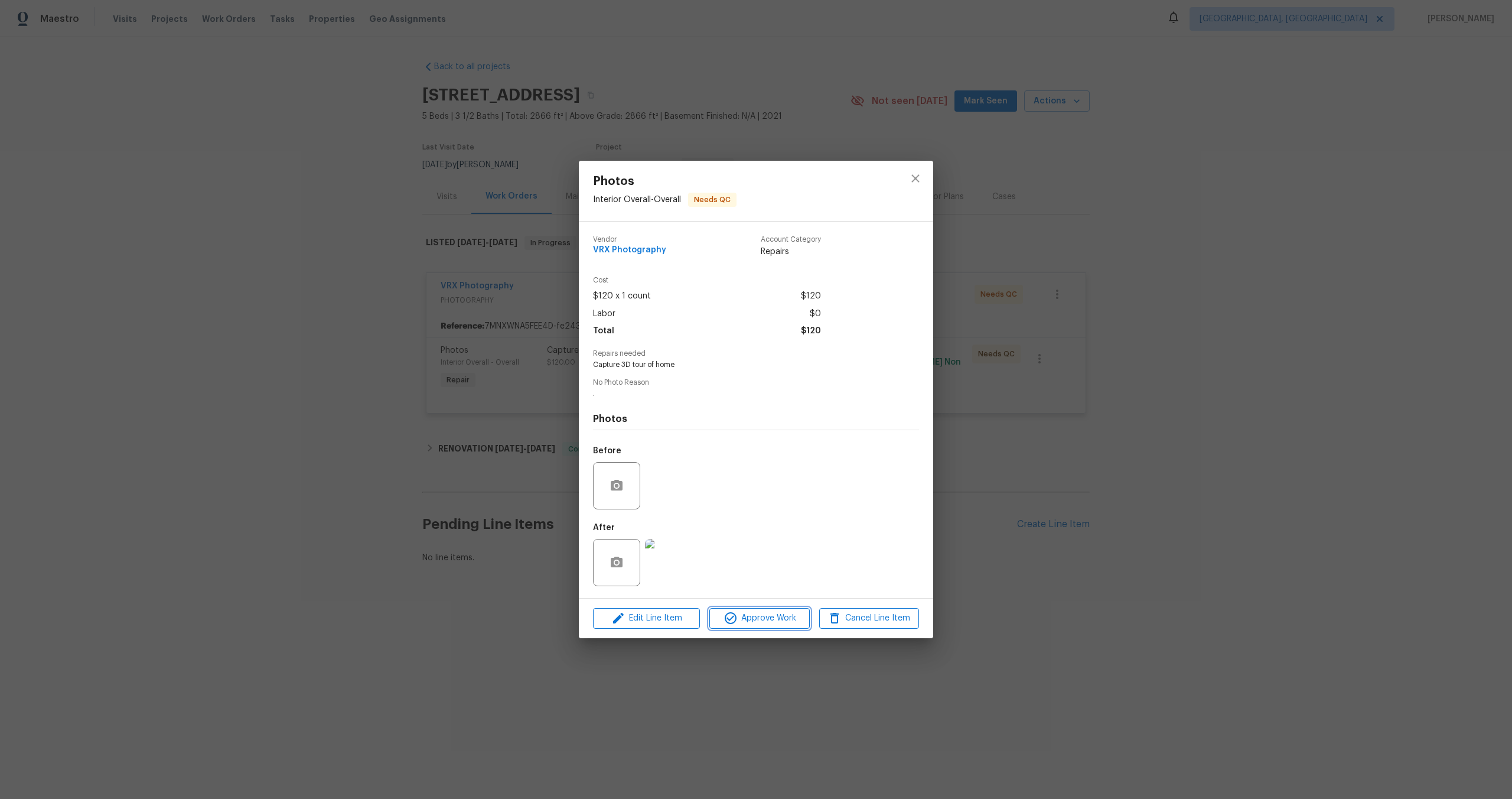
click at [781, 614] on span "Approve Work" at bounding box center [760, 618] width 93 height 15
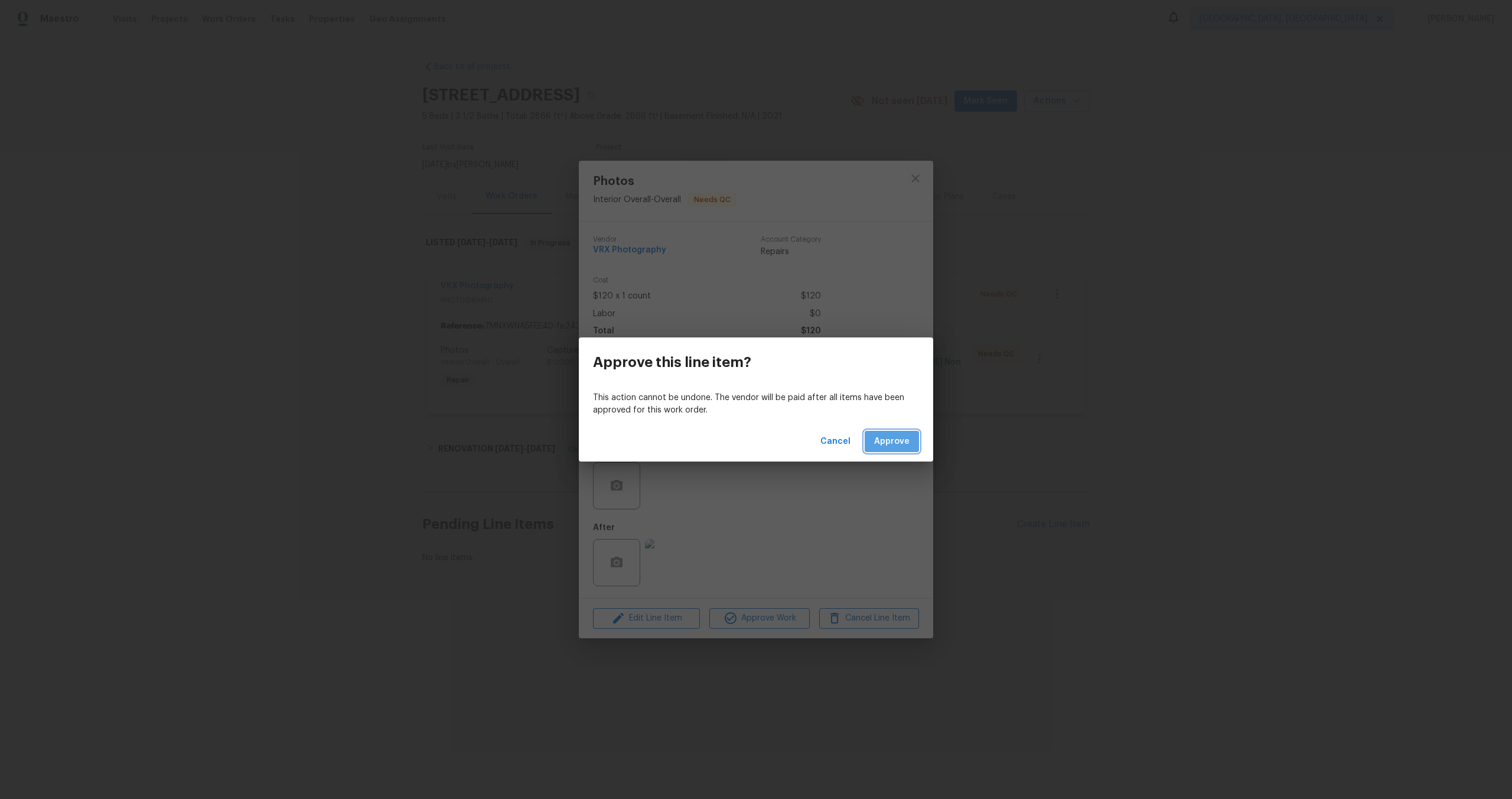
click at [901, 435] on span "Approve" at bounding box center [892, 442] width 35 height 15
